Goal: Navigation & Orientation: Find specific page/section

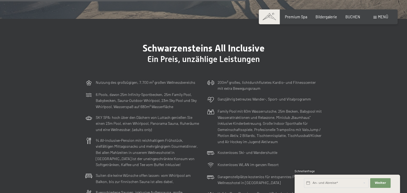
scroll to position [1264, 0]
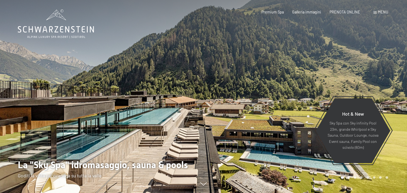
click at [259, 104] on div at bounding box center [306, 96] width 204 height 193
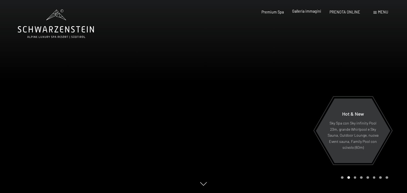
click at [310, 12] on span "Galleria immagini" at bounding box center [306, 11] width 29 height 5
